Goal: Communication & Community: Answer question/provide support

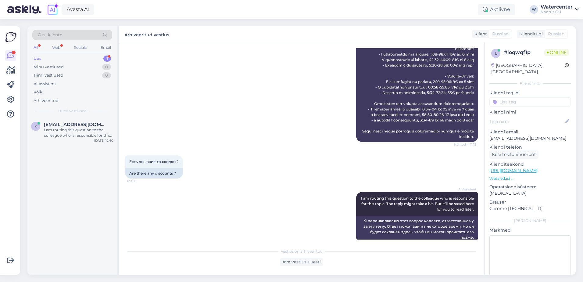
scroll to position [460, 0]
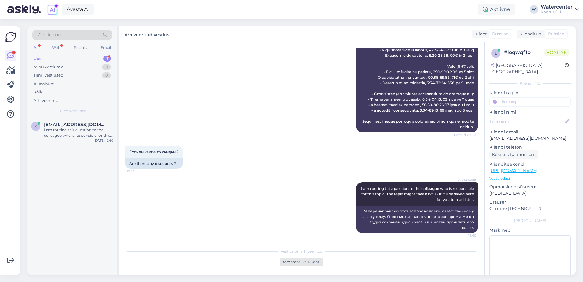
click at [313, 261] on div "Ava vestlus uuesti" at bounding box center [301, 262] width 43 height 8
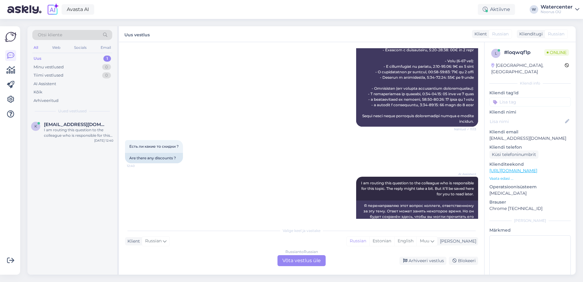
click at [314, 259] on div "Russian to Russian Võta vestlus üle" at bounding box center [301, 260] width 48 height 11
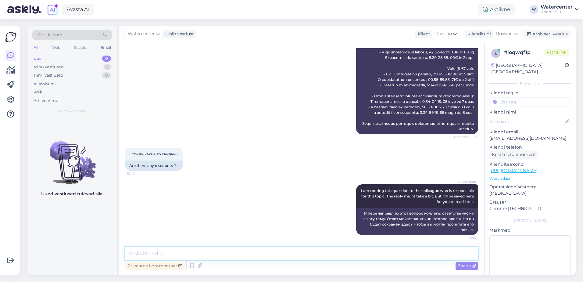
click at [285, 252] on textarea at bounding box center [301, 253] width 353 height 13
type textarea "L"
type textarea "[PERSON_NAME]"
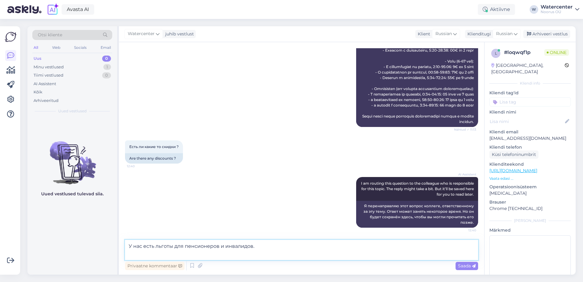
click at [174, 245] on textarea "У нас есть льготы для пенсионеров и инвалидов." at bounding box center [301, 250] width 353 height 20
click at [252, 247] on textarea "У нас есть льготы для пенсионеров и инвалидов." at bounding box center [301, 250] width 353 height 20
click at [243, 246] on textarea "У нас есть льготы для пенсионеров и людям с инвалидностью." at bounding box center [301, 250] width 353 height 20
type textarea "У нас есть льготы для пенсионеров и людей с инвалидностью."
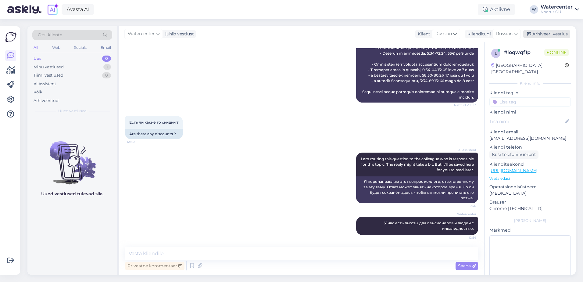
click at [553, 32] on div "Arhiveeri vestlus" at bounding box center [546, 34] width 47 height 8
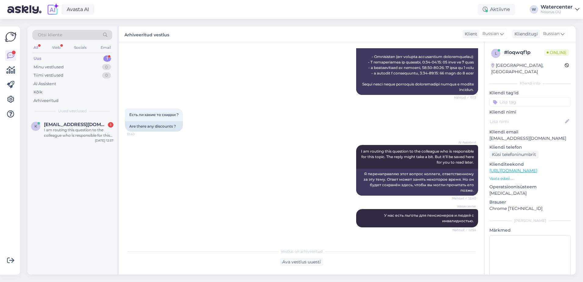
scroll to position [593, 0]
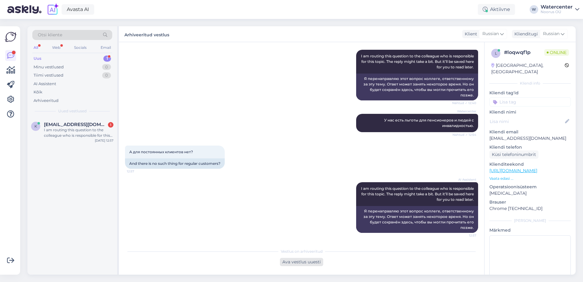
click at [308, 259] on div "Ava vestlus uuesti" at bounding box center [301, 262] width 43 height 8
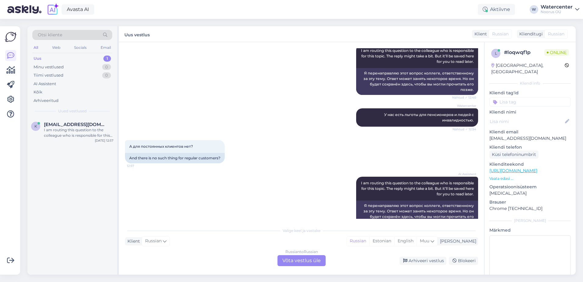
click at [286, 260] on div "Russian to Russian Võta vestlus üle" at bounding box center [301, 260] width 48 height 11
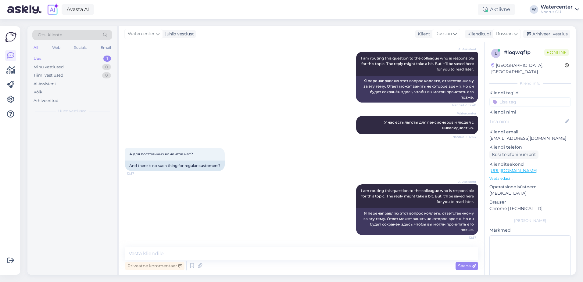
scroll to position [591, 0]
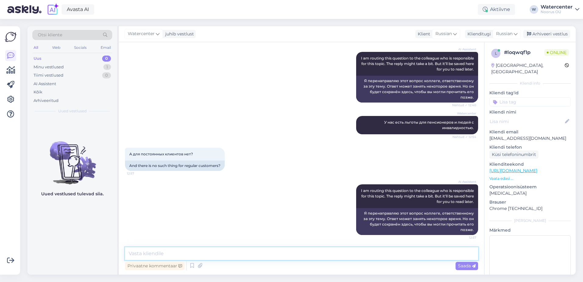
click at [240, 256] on textarea at bounding box center [301, 253] width 353 height 13
type textarea "Нет, к сожалению никаких льгот нет."
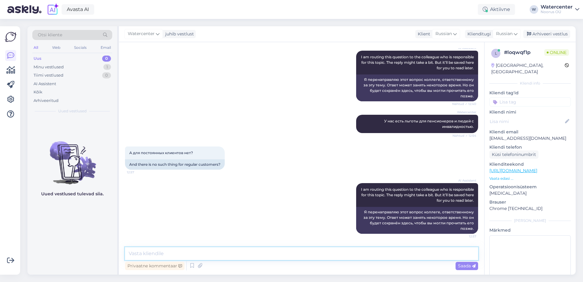
scroll to position [617, 0]
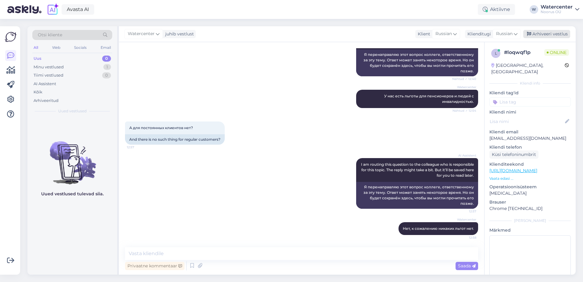
click at [560, 36] on div "Arhiveeri vestlus" at bounding box center [546, 34] width 47 height 8
